Goal: Task Accomplishment & Management: Use online tool/utility

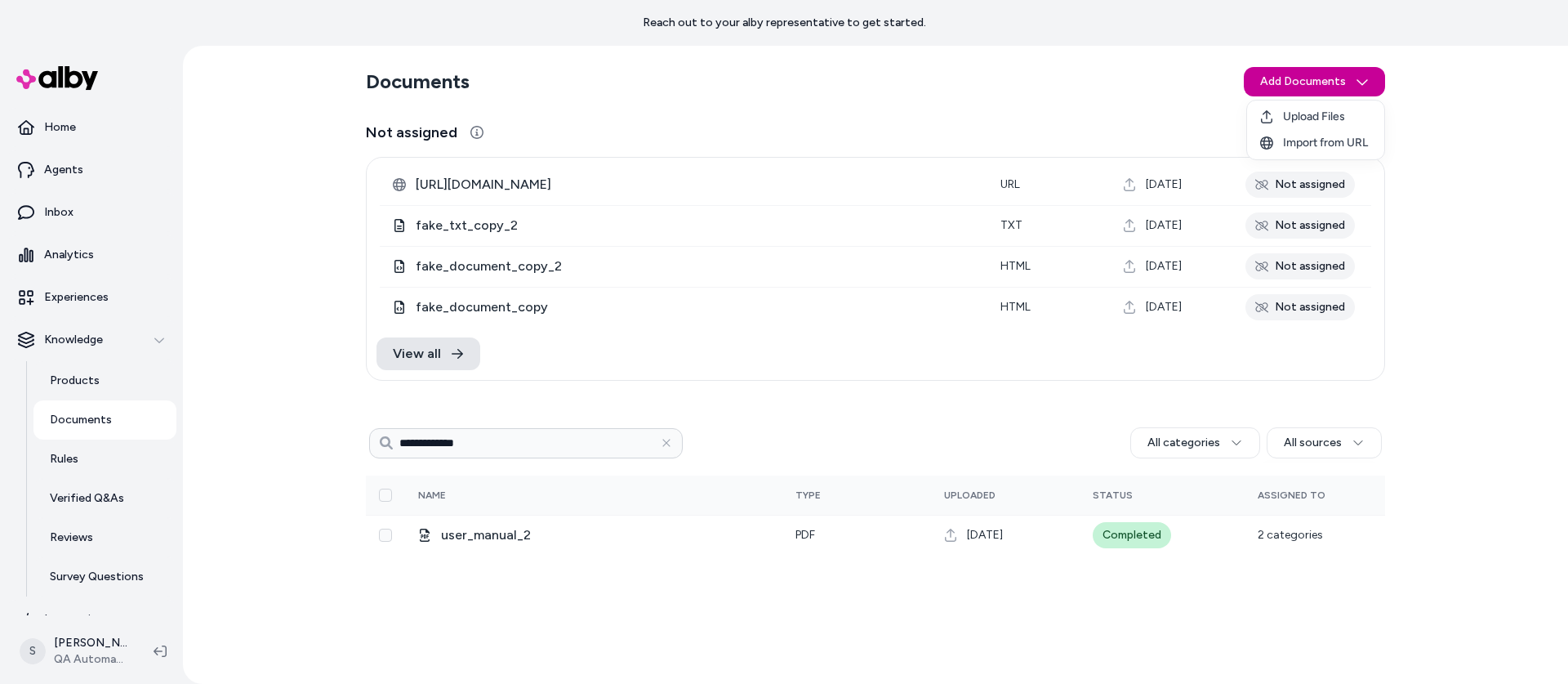
click at [1319, 84] on html "**********" at bounding box center [784, 342] width 1568 height 684
click at [1312, 113] on span "Upload Files" at bounding box center [1314, 117] width 62 height 17
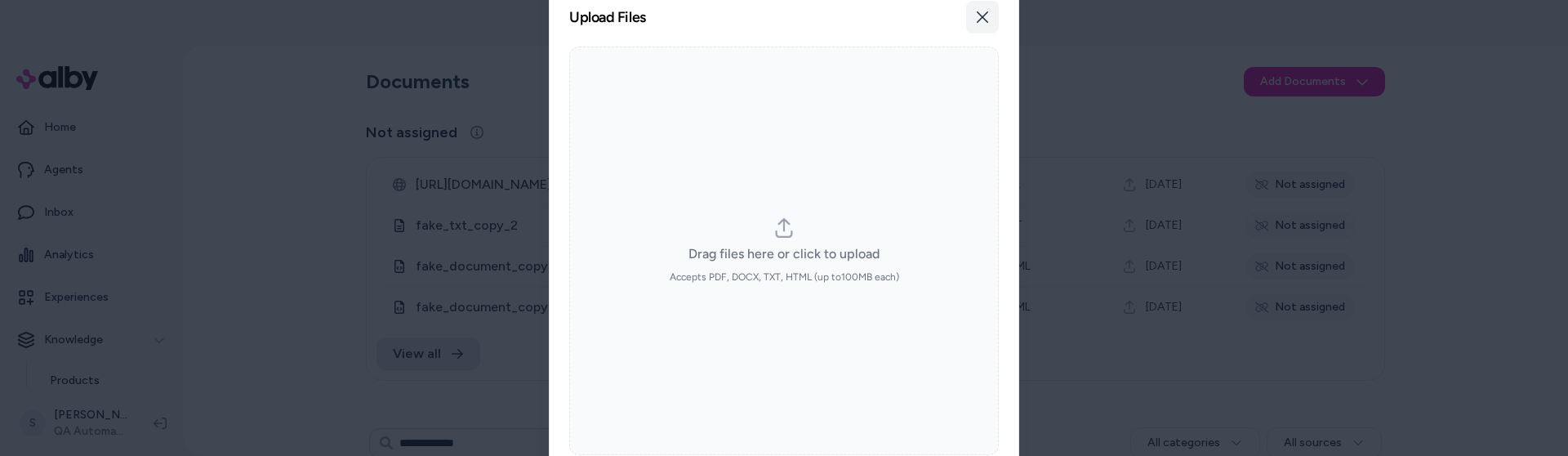
click at [981, 11] on icon "button" at bounding box center [983, 17] width 13 height 13
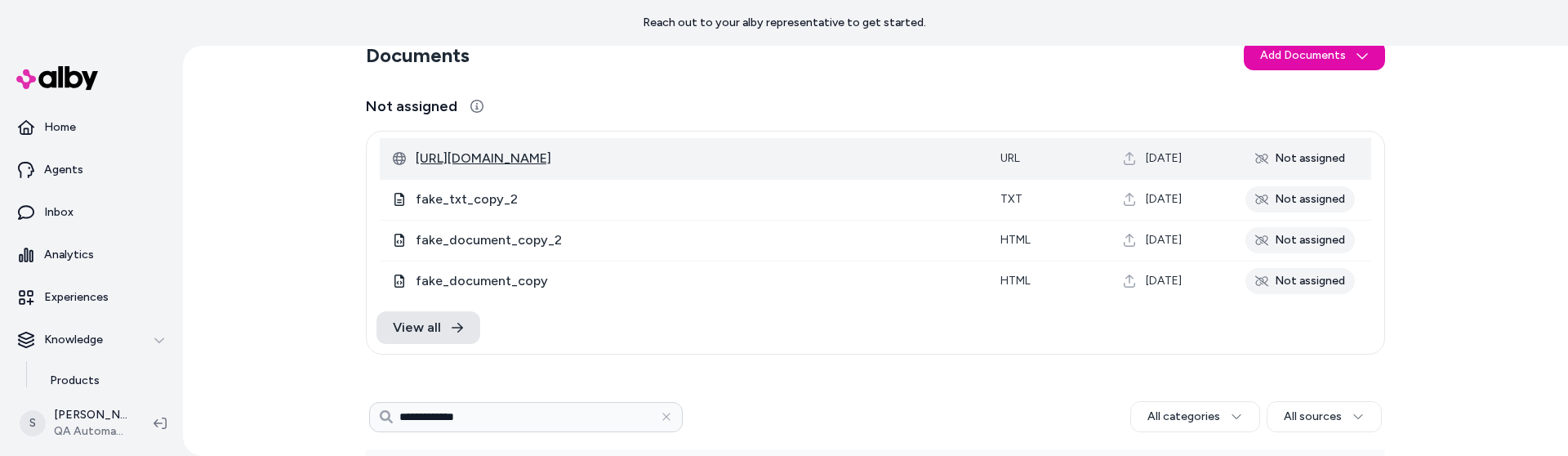
scroll to position [32, 0]
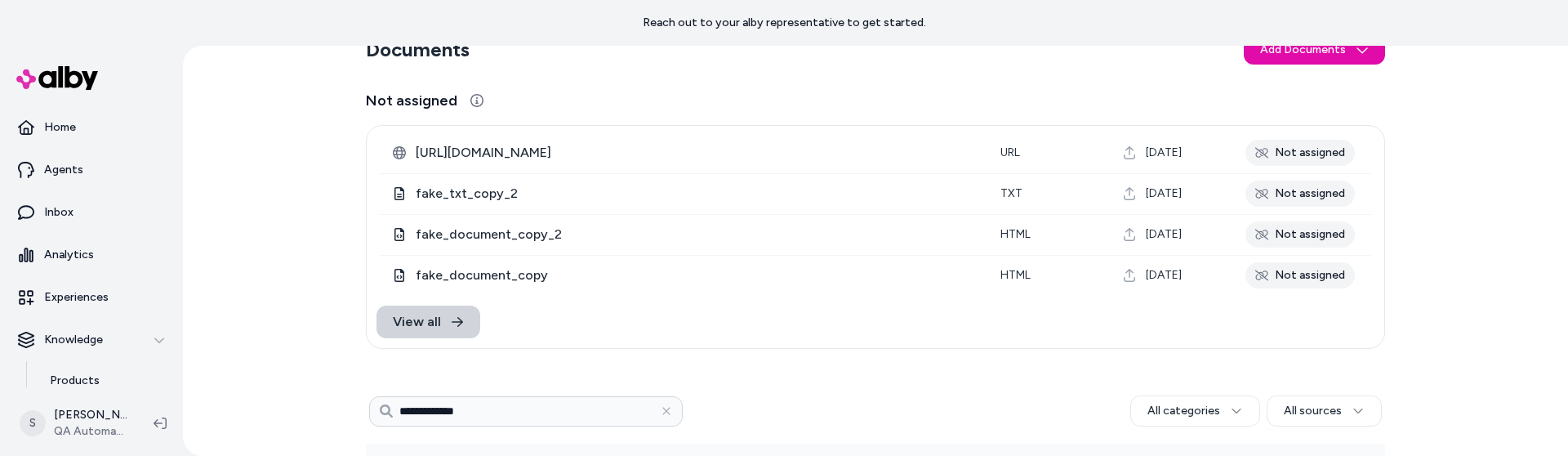
click at [433, 325] on span "View all" at bounding box center [417, 321] width 48 height 20
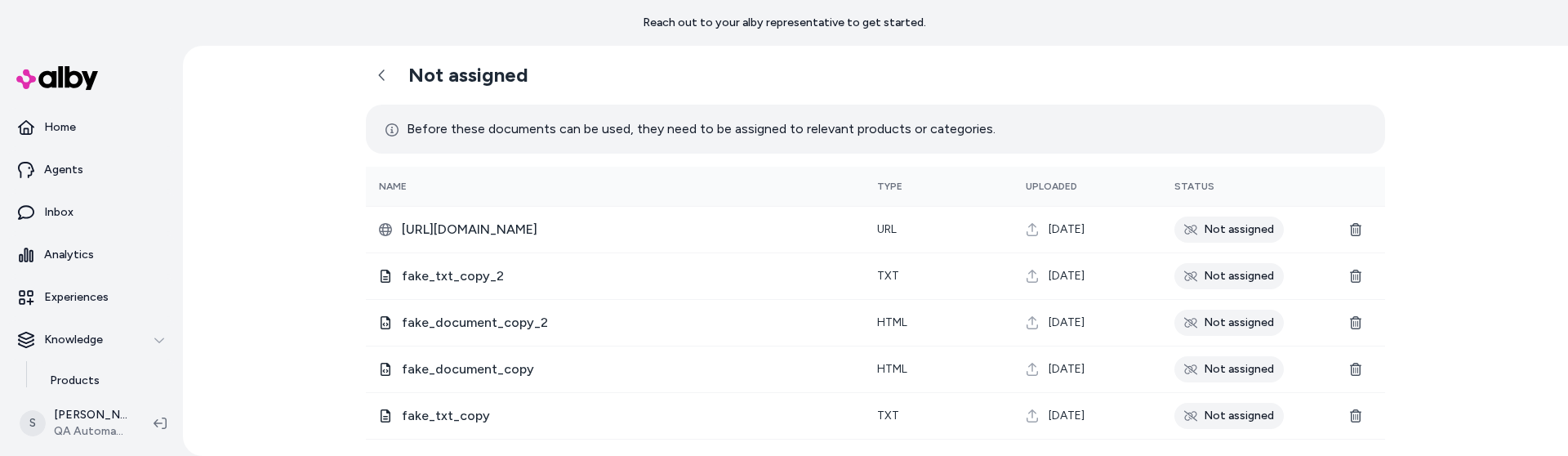
click at [528, 124] on p "Before these documents can be used, they need to be assigned to relevant produc…" at bounding box center [691, 129] width 610 height 23
click at [548, 131] on p "Before these documents can be used, they need to be assigned to relevant produc…" at bounding box center [691, 129] width 610 height 23
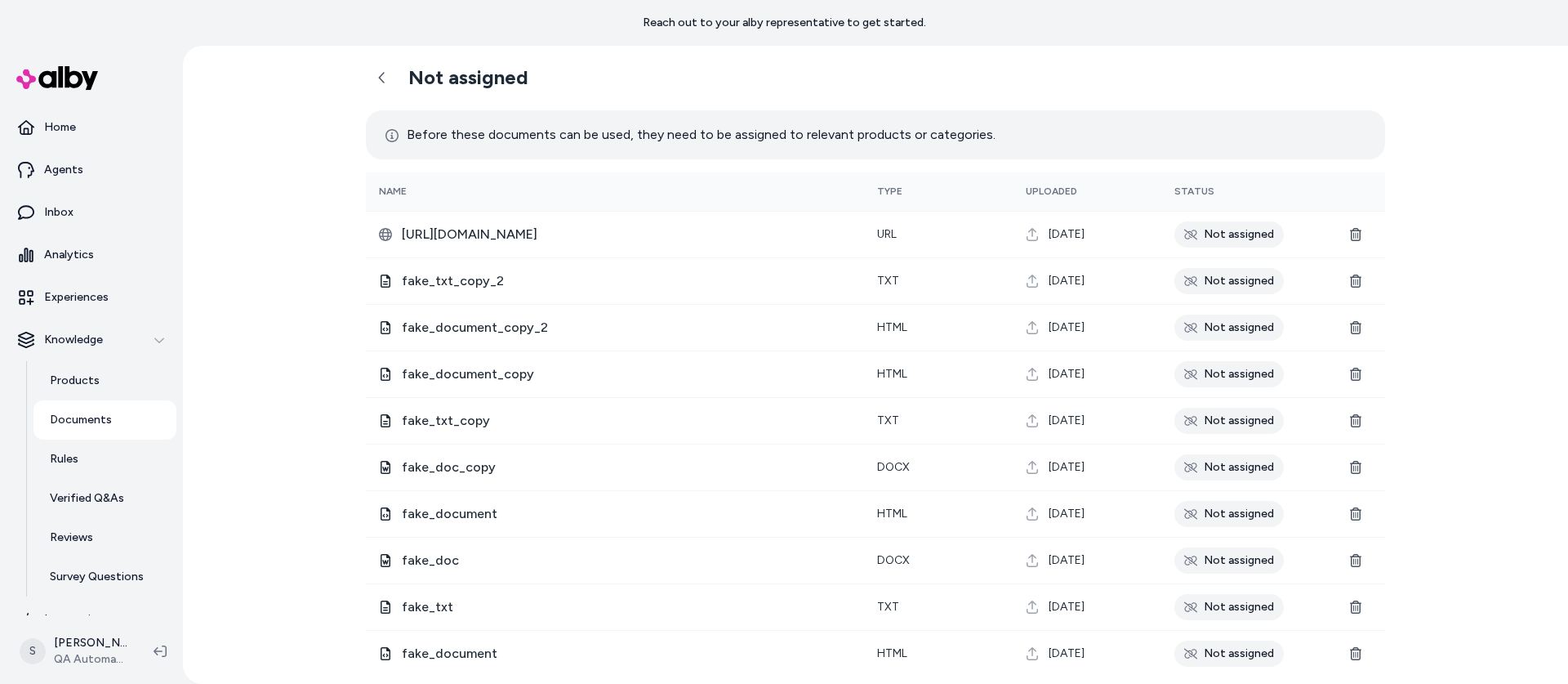
click at [514, 125] on p "Before these documents can be used, they need to be assigned to relevant produc…" at bounding box center [691, 135] width 610 height 23
click at [372, 83] on link at bounding box center [381, 77] width 32 height 32
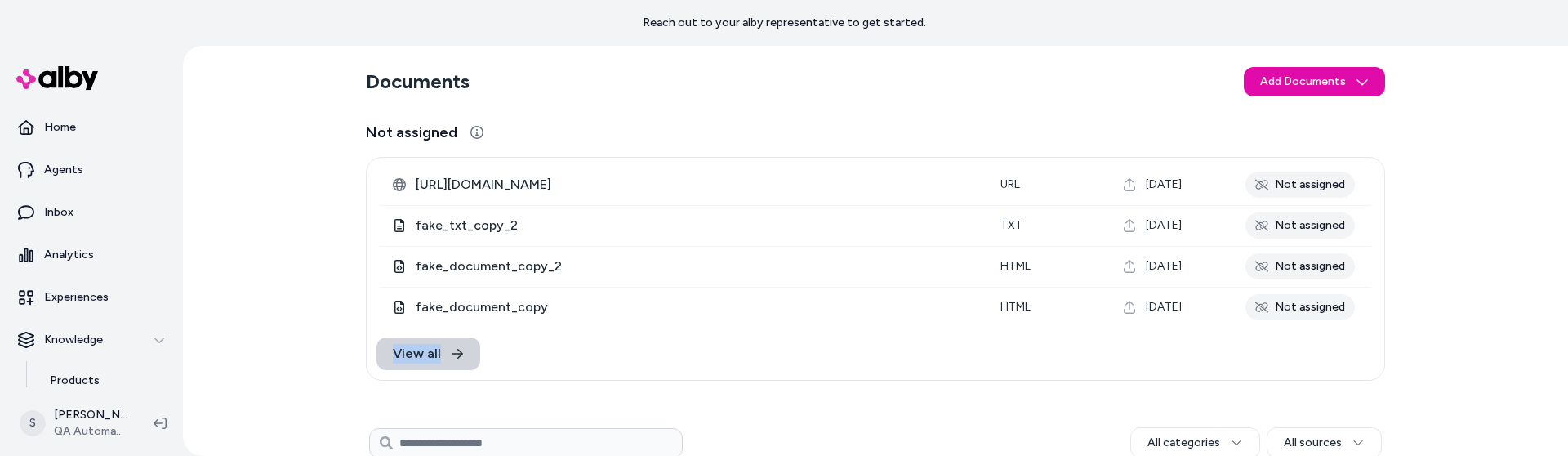
click at [433, 363] on span "View all" at bounding box center [417, 354] width 48 height 20
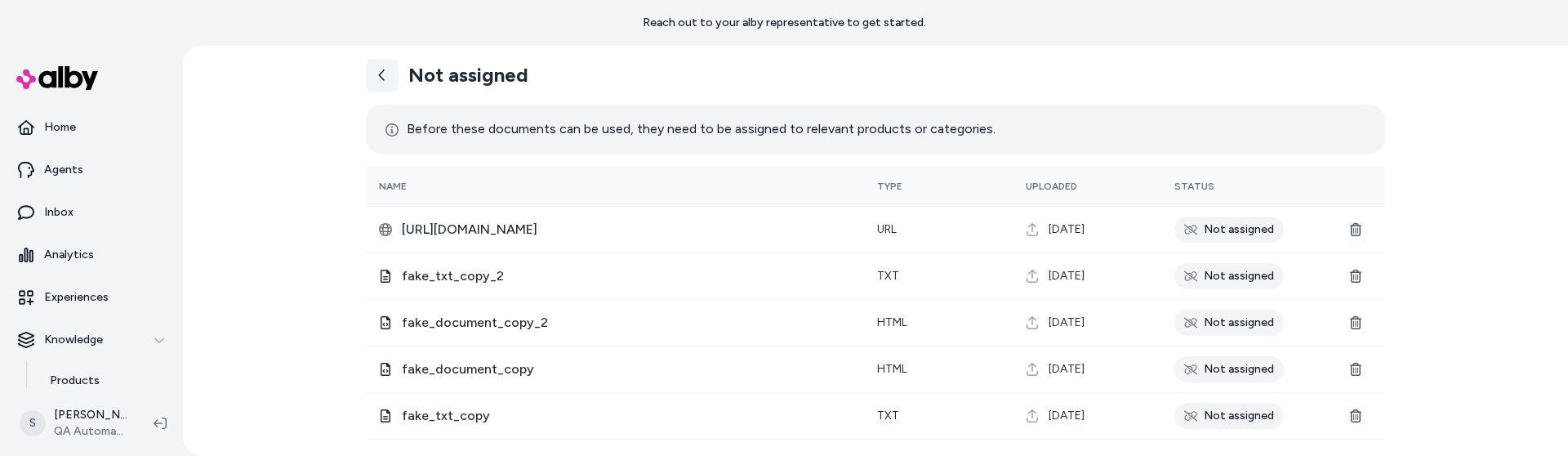
click at [379, 75] on icon at bounding box center [381, 74] width 6 height 10
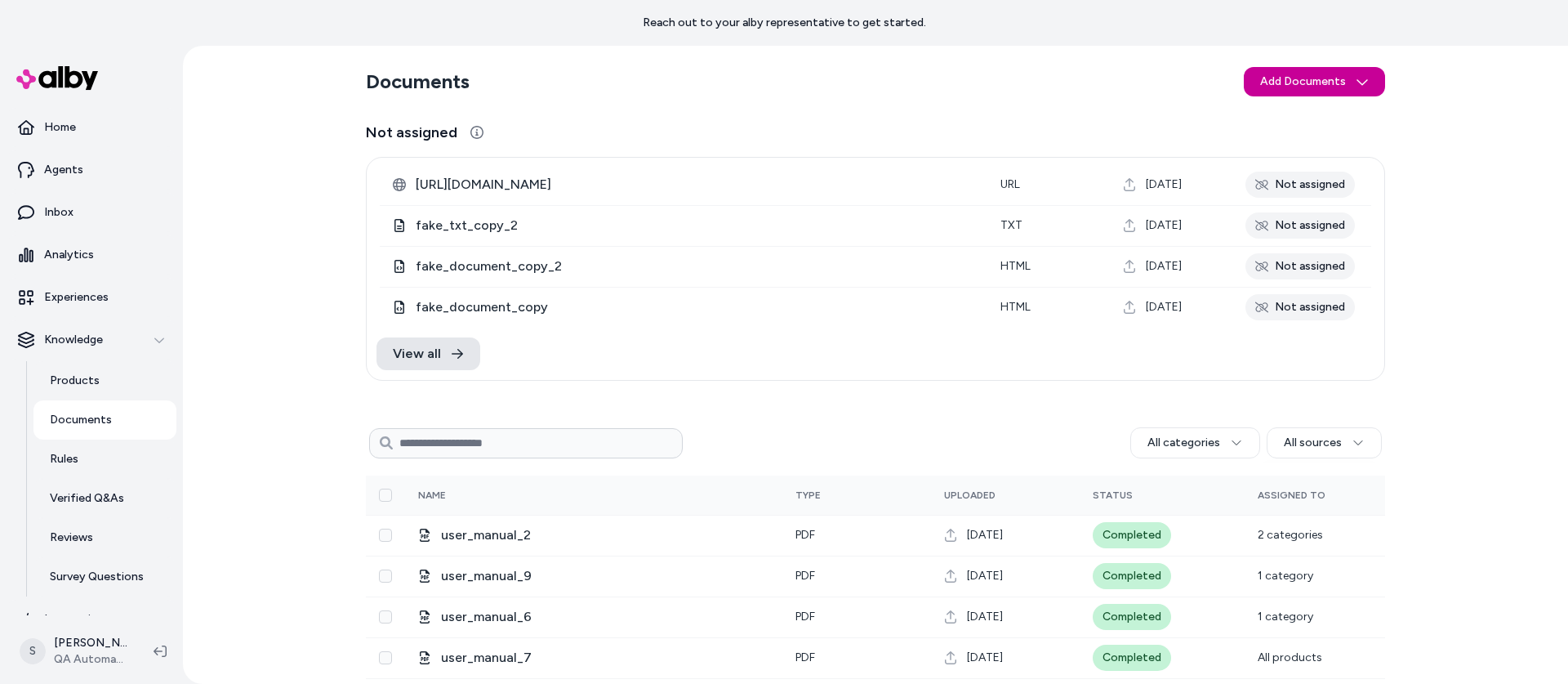
click at [1329, 80] on html "Reach out to your alby representative to get started. Home Agents Inbox Analyti…" at bounding box center [784, 342] width 1568 height 684
click at [1304, 120] on span "Upload Files" at bounding box center [1314, 117] width 62 height 17
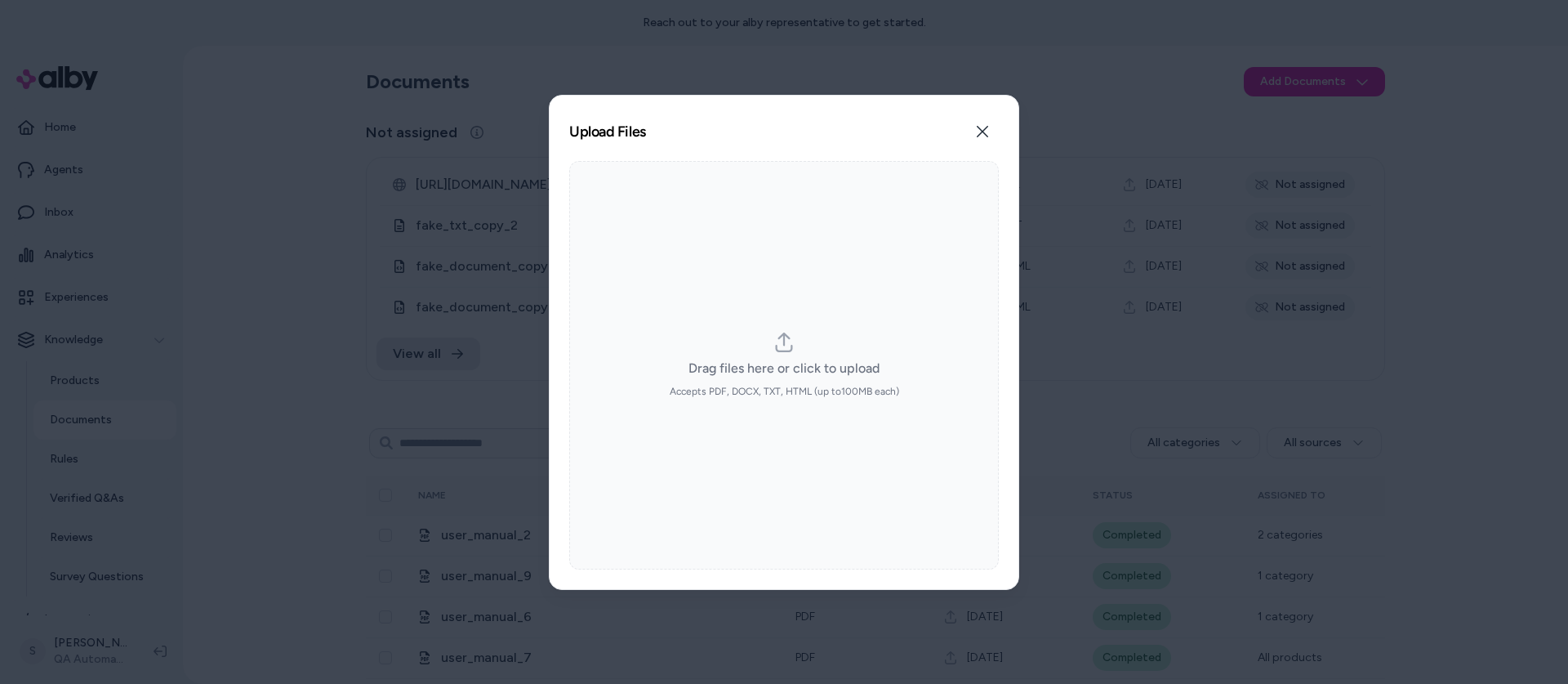
click at [776, 345] on icon "dropzone" at bounding box center [784, 342] width 17 height 19
click at [784, 365] on input "Drag files here or click to upload Accepts PDF, DOCX, TXT, HTML (up to 100 MB e…" at bounding box center [784, 365] width 1 height 1
type input "**********"
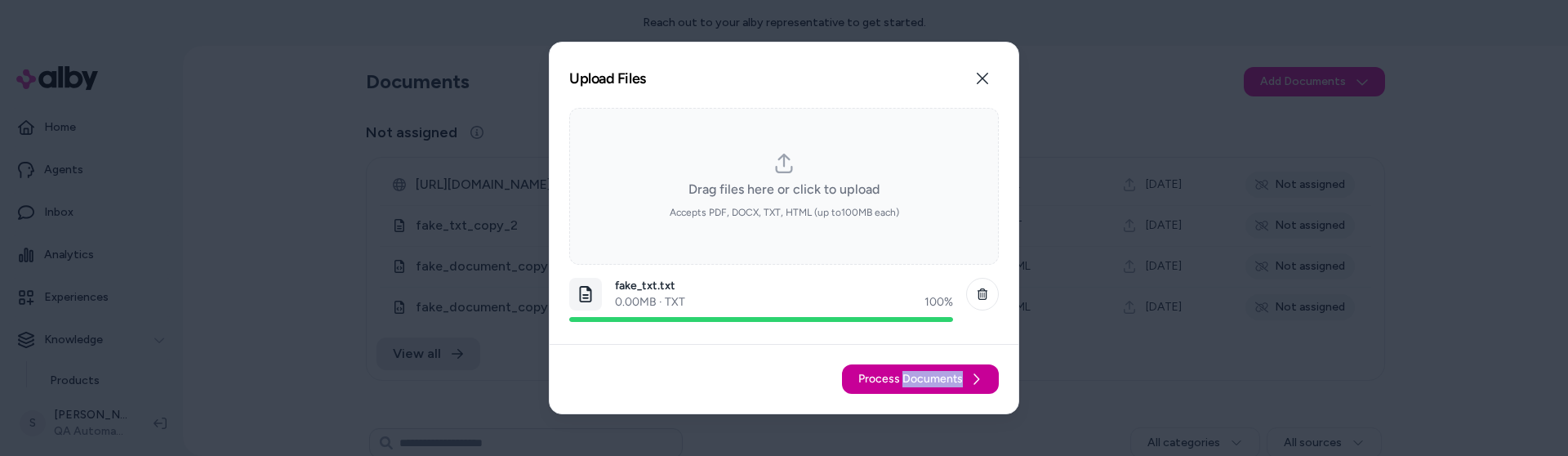
click at [924, 383] on span "Process Documents" at bounding box center [910, 380] width 105 height 17
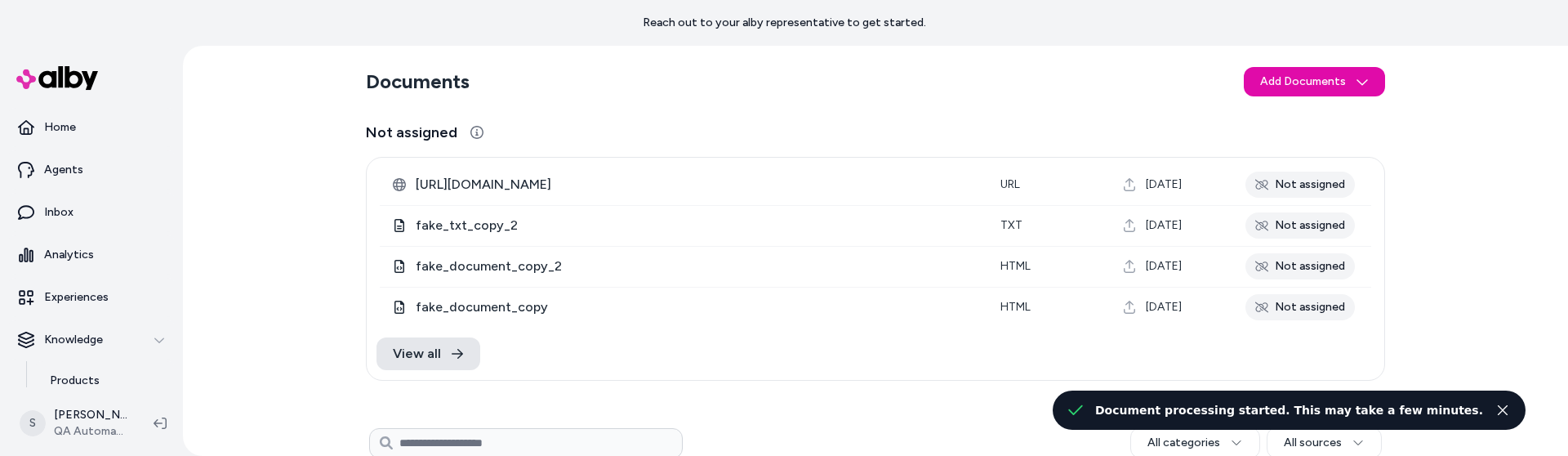
click at [1184, 411] on div "Document processing started. This may take a few minutes." at bounding box center [1290, 410] width 388 height 20
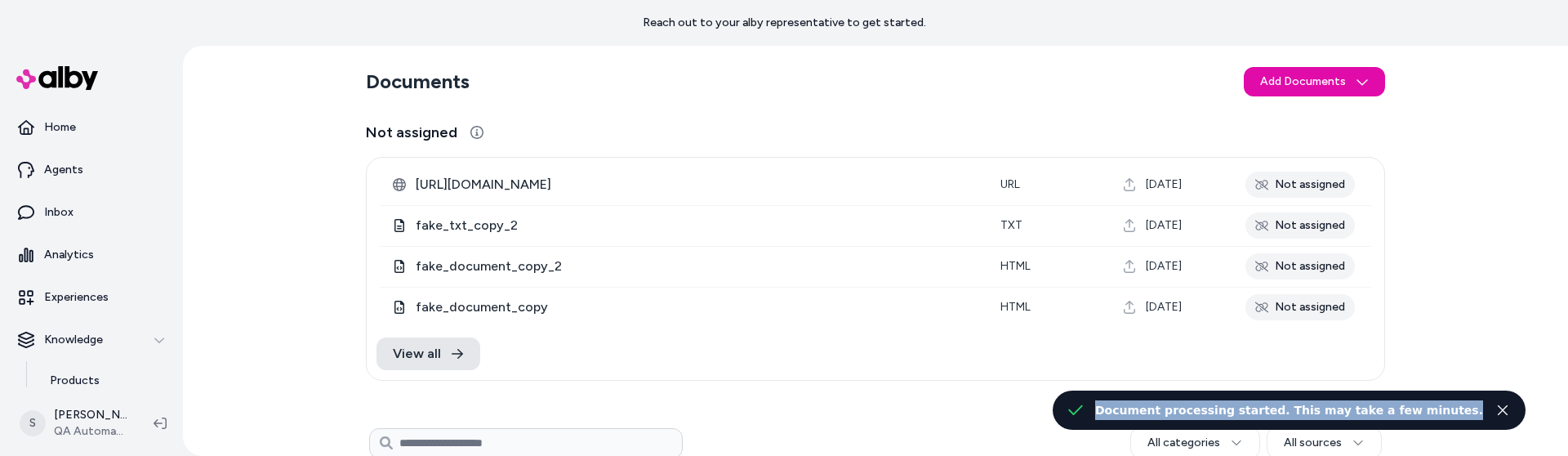
click at [1184, 411] on div "Document processing started. This may take a few minutes." at bounding box center [1290, 410] width 388 height 20
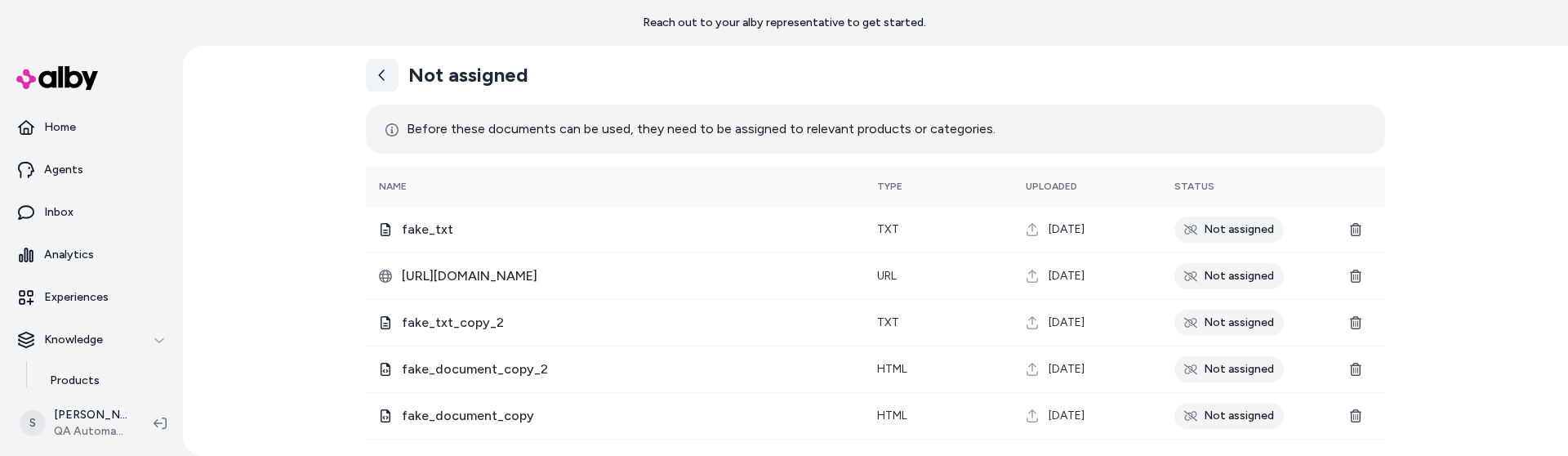
click at [395, 75] on link at bounding box center [381, 74] width 32 height 33
click at [381, 76] on icon at bounding box center [382, 75] width 13 height 13
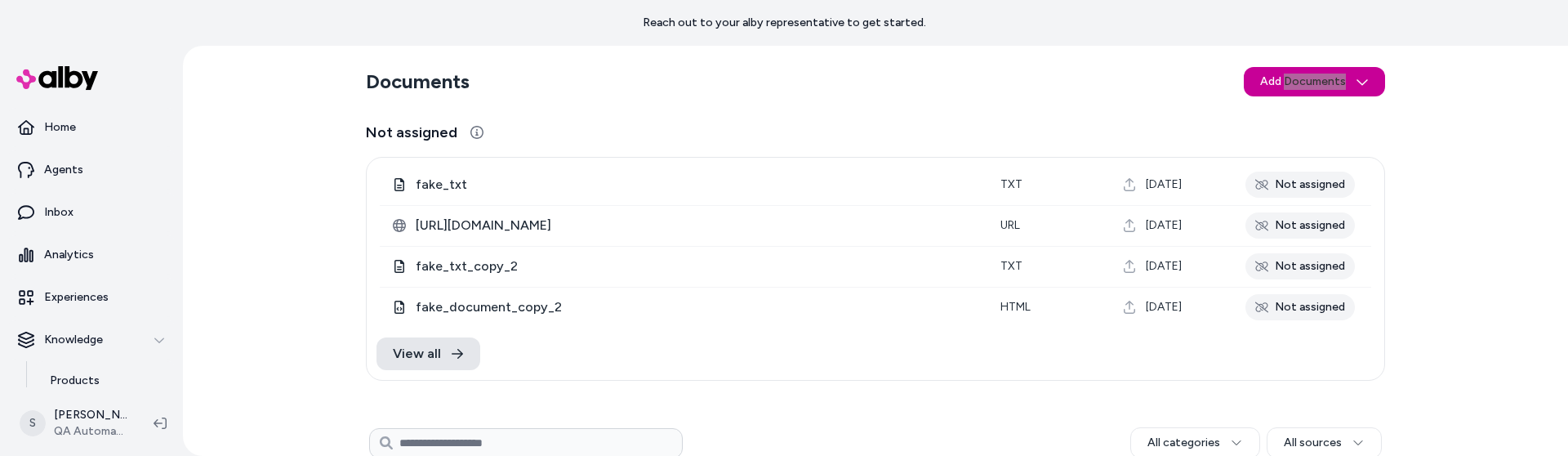
click at [1307, 86] on html "Reach out to your alby representative to get started. Home Agents Inbox Analyti…" at bounding box center [784, 228] width 1568 height 456
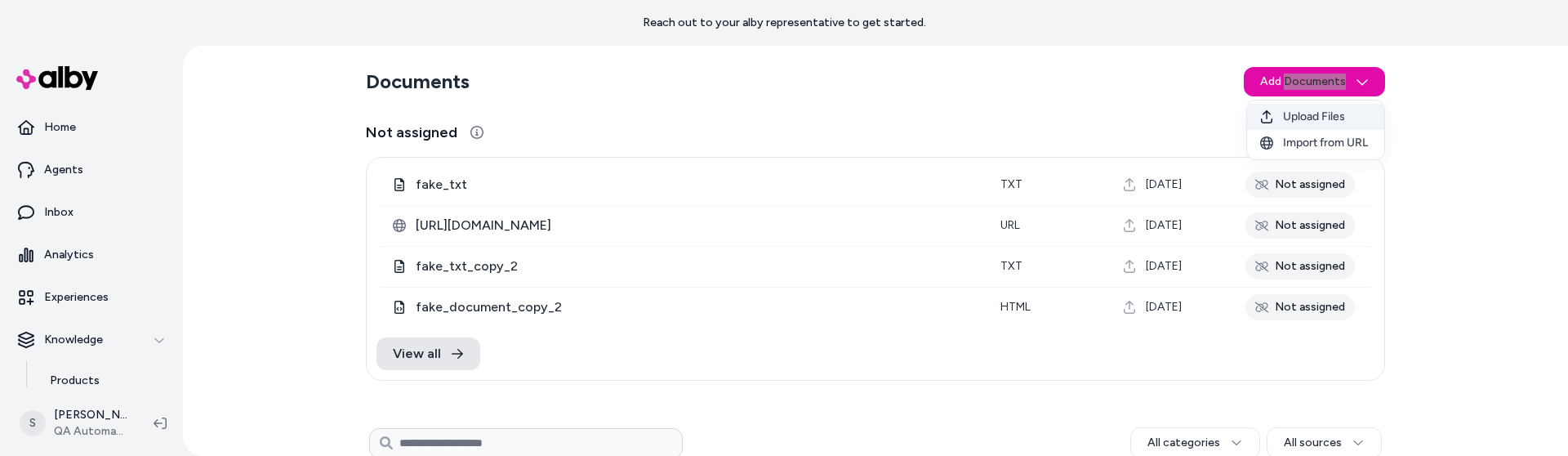
click at [1307, 115] on span "Upload Files" at bounding box center [1314, 117] width 62 height 17
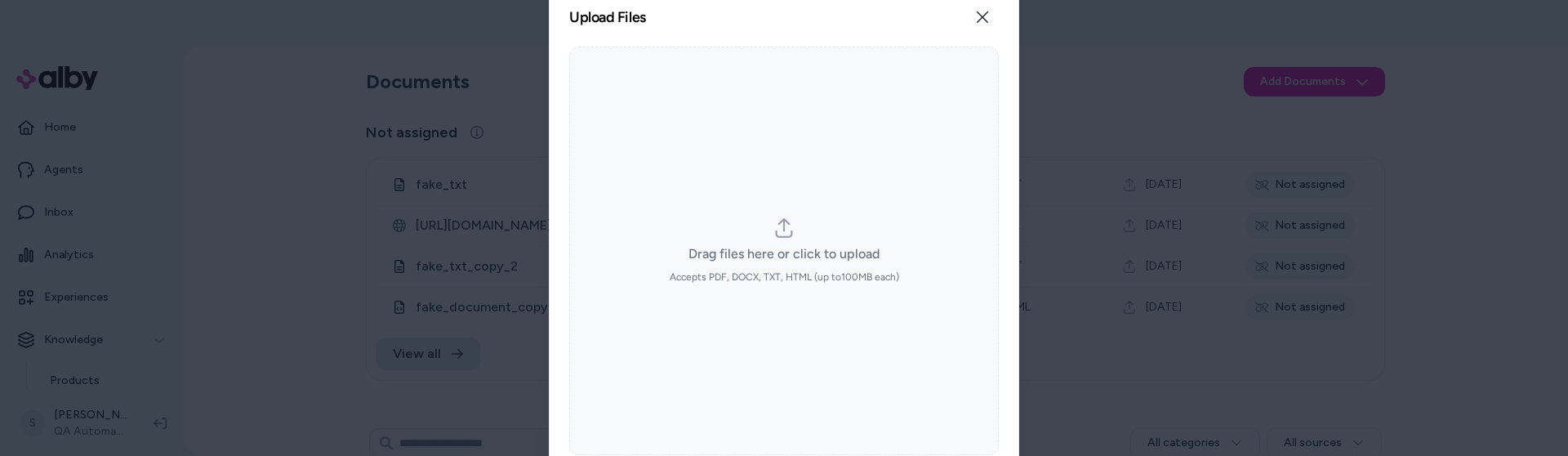
click at [868, 263] on span "Drag files here or click to upload" at bounding box center [784, 254] width 191 height 20
click at [785, 252] on input "Drag files here or click to upload Accepts PDF, DOCX, TXT, HTML (up to 100 MB e…" at bounding box center [784, 251] width 1 height 1
type input "**********"
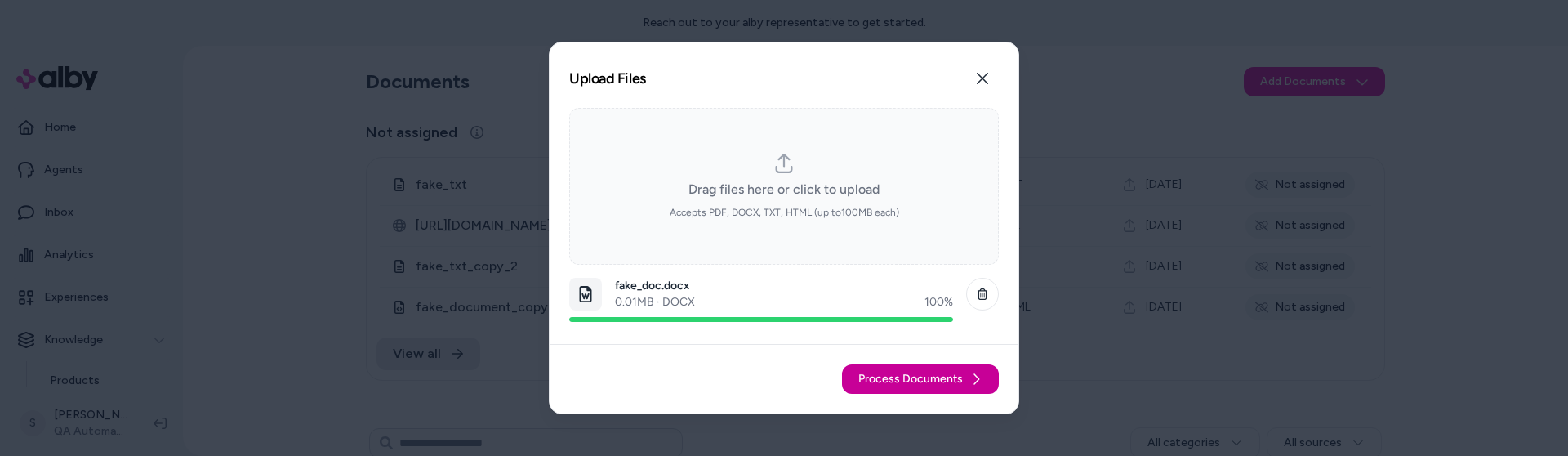
click at [933, 379] on span "Process Documents" at bounding box center [910, 380] width 105 height 17
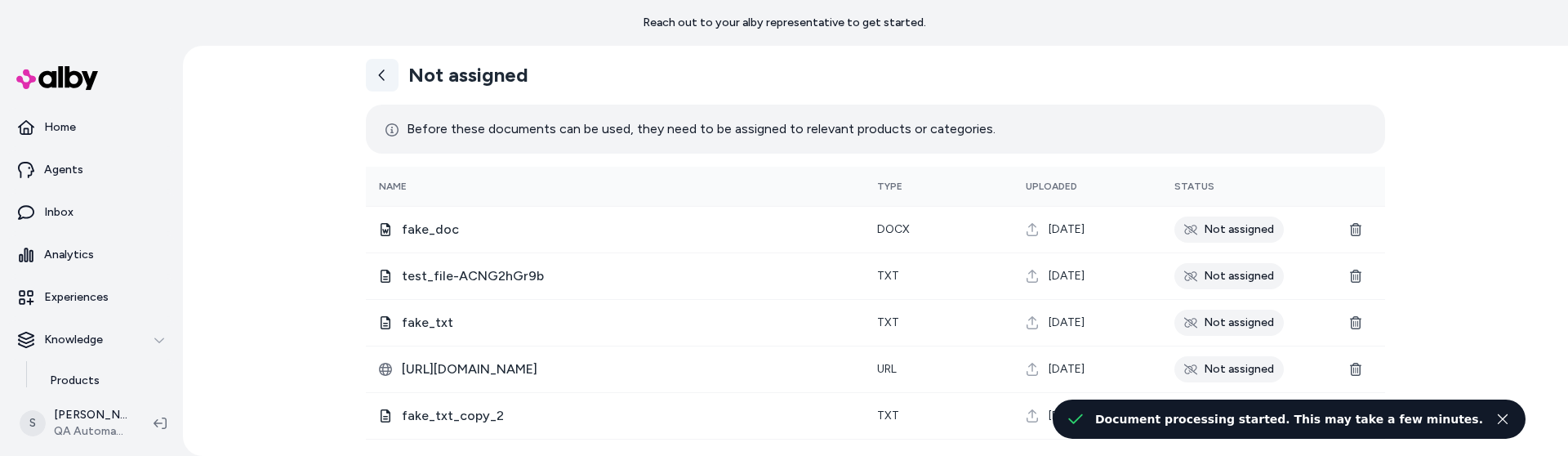
drag, startPoint x: 352, startPoint y: 85, endPoint x: 372, endPoint y: 80, distance: 20.6
click at [352, 85] on div "Not assigned Before these documents can be used, they need to be assigned to re…" at bounding box center [875, 251] width 1385 height 410
click at [383, 77] on icon at bounding box center [382, 75] width 13 height 13
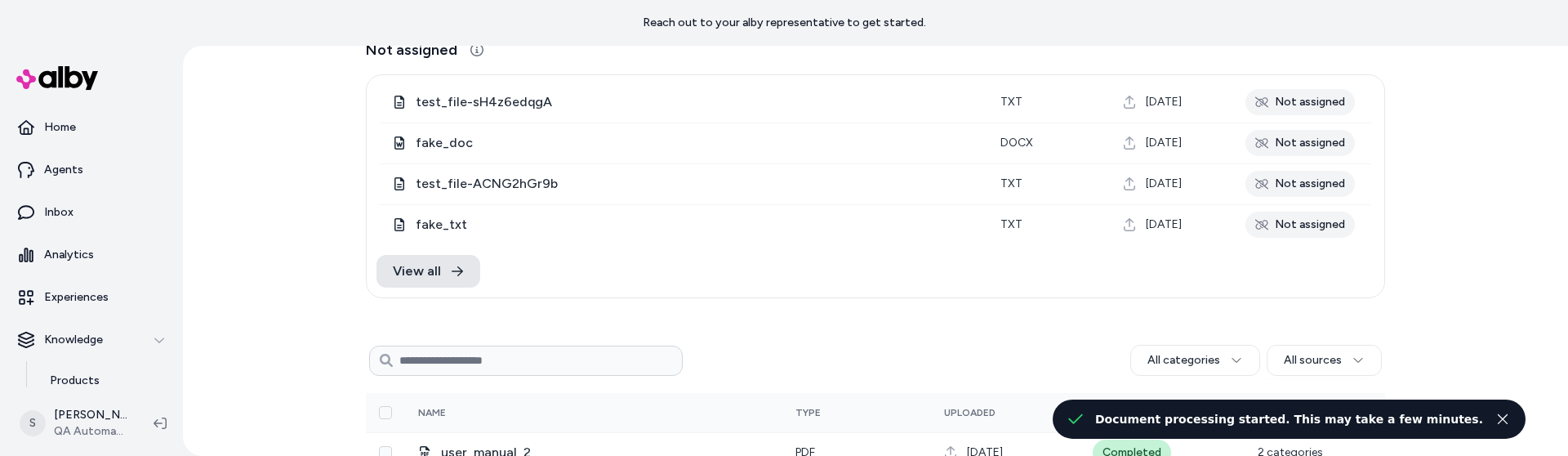
scroll to position [46, 0]
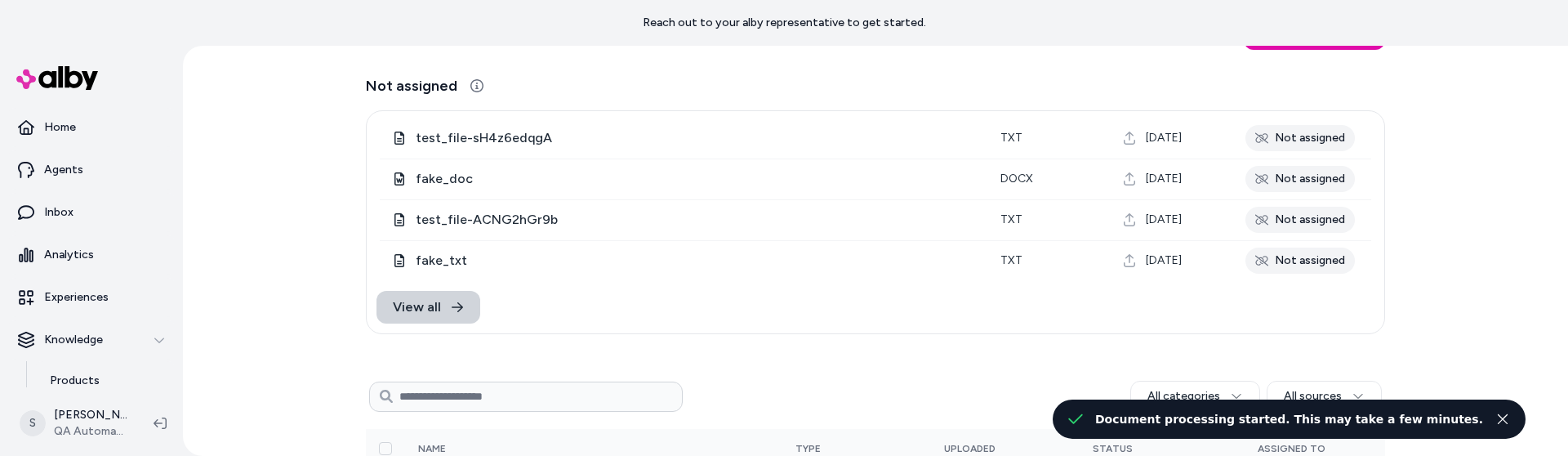
click at [434, 312] on span "View all" at bounding box center [417, 306] width 48 height 20
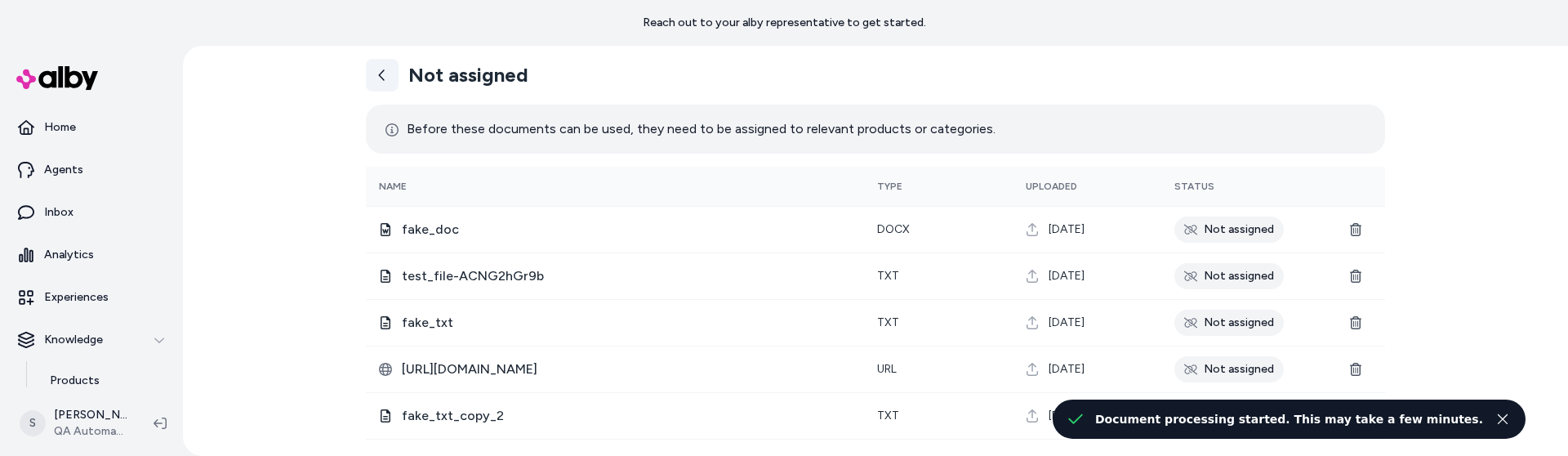
click at [381, 76] on icon at bounding box center [382, 75] width 13 height 13
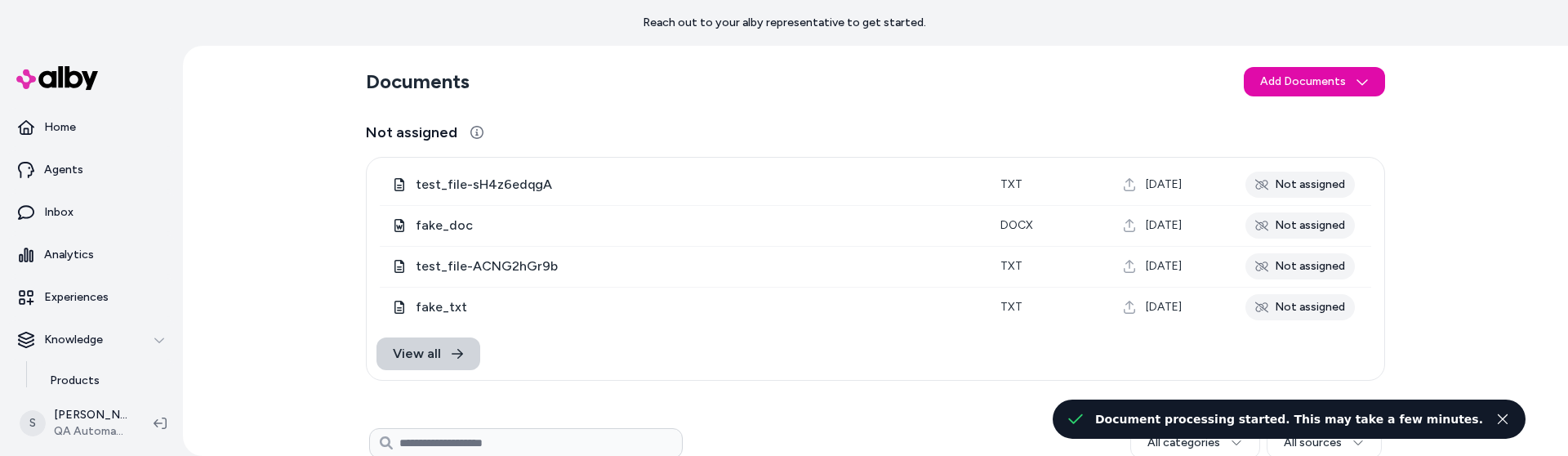
click at [436, 352] on span "View all" at bounding box center [417, 354] width 48 height 20
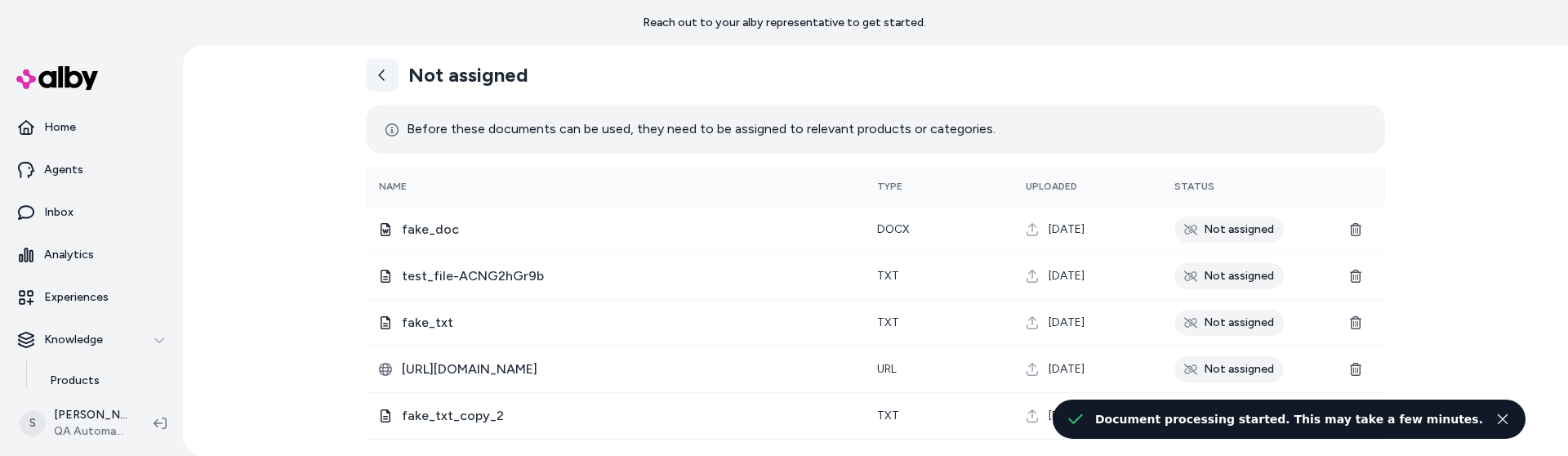
click at [385, 80] on icon at bounding box center [382, 75] width 13 height 13
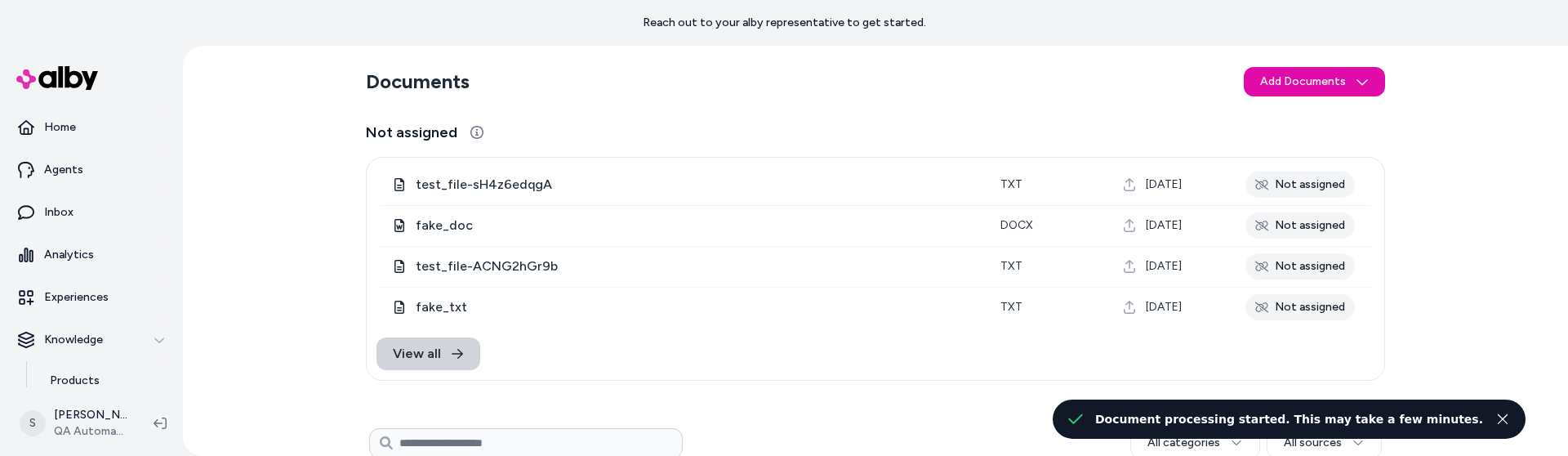
click at [436, 345] on span "View all" at bounding box center [417, 354] width 48 height 20
